Goal: Task Accomplishment & Management: Complete application form

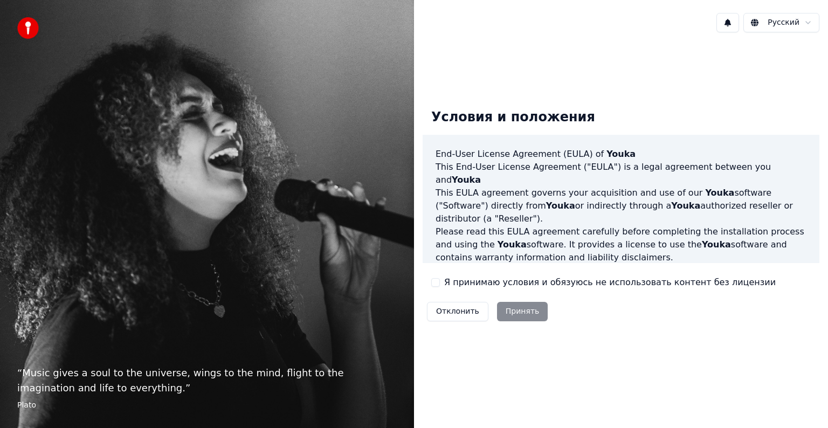
drag, startPoint x: 452, startPoint y: 282, endPoint x: 470, endPoint y: 287, distance: 19.0
click at [452, 282] on label "Я принимаю условия и обязуюсь не использовать контент без лицензии" at bounding box center [610, 282] width 332 height 13
click at [440, 282] on button "Я принимаю условия и обязуюсь не использовать контент без лицензии" at bounding box center [435, 282] width 9 height 9
click at [520, 310] on button "Принять" at bounding box center [522, 311] width 51 height 19
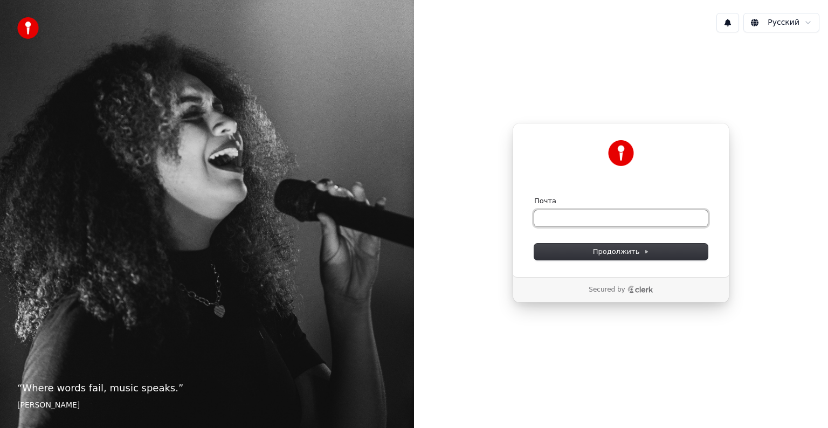
click at [588, 220] on input "Почта" at bounding box center [621, 218] width 174 height 16
drag, startPoint x: 611, startPoint y: 292, endPoint x: 616, endPoint y: 291, distance: 5.5
click at [614, 291] on p "Secured by" at bounding box center [607, 290] width 36 height 9
click at [595, 224] on input "Почта" at bounding box center [621, 218] width 174 height 16
click at [30, 30] on img at bounding box center [28, 28] width 22 height 22
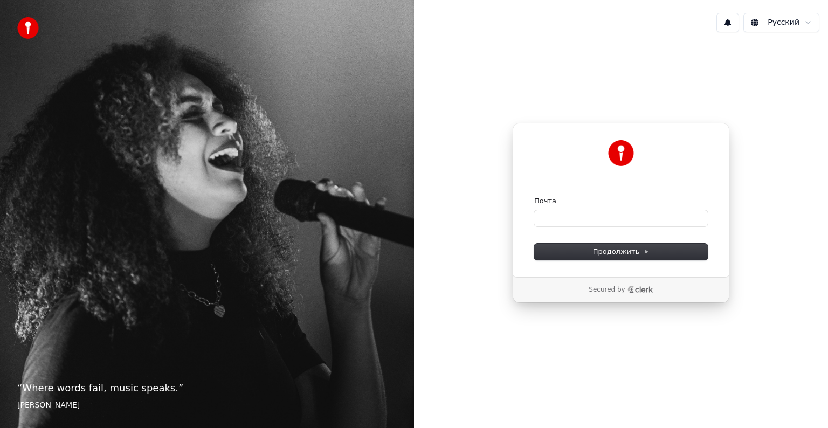
click at [223, 198] on div "“ Where words fail, music speaks. ” [PERSON_NAME]" at bounding box center [207, 214] width 414 height 428
